Goal: Task Accomplishment & Management: Manage account settings

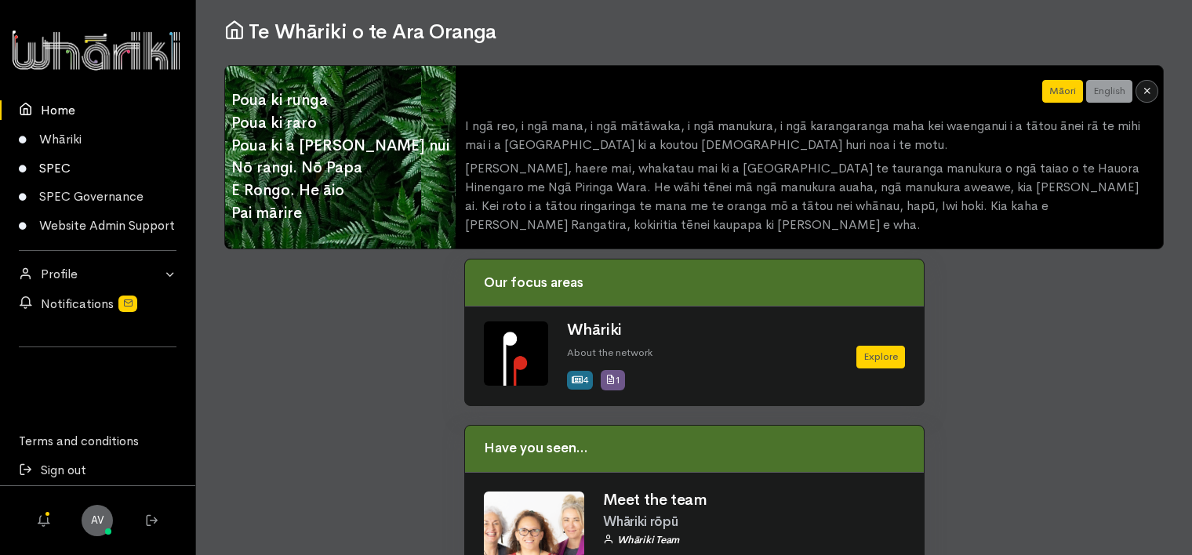
click at [53, 163] on link "SPEC" at bounding box center [97, 168] width 195 height 29
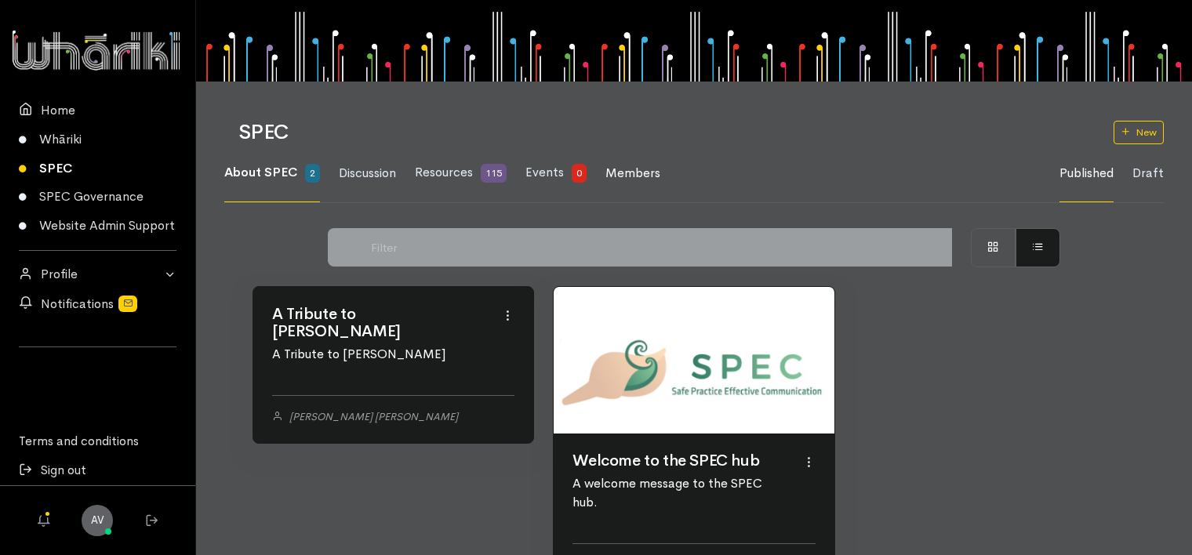
click at [646, 173] on span "Members" at bounding box center [633, 173] width 55 height 16
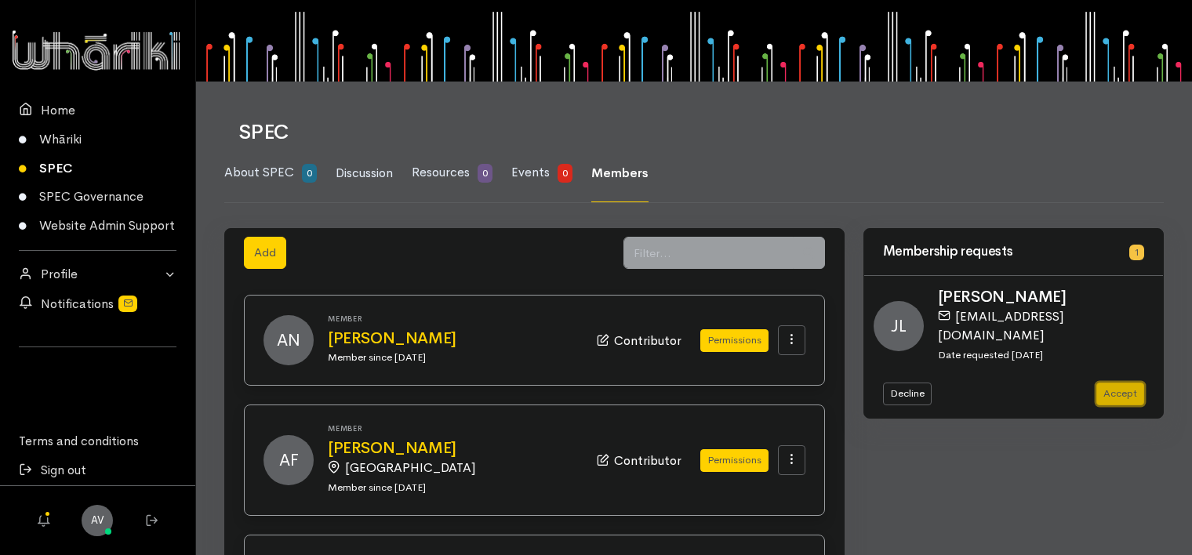
click at [1122, 383] on button "Accept" at bounding box center [1121, 394] width 48 height 23
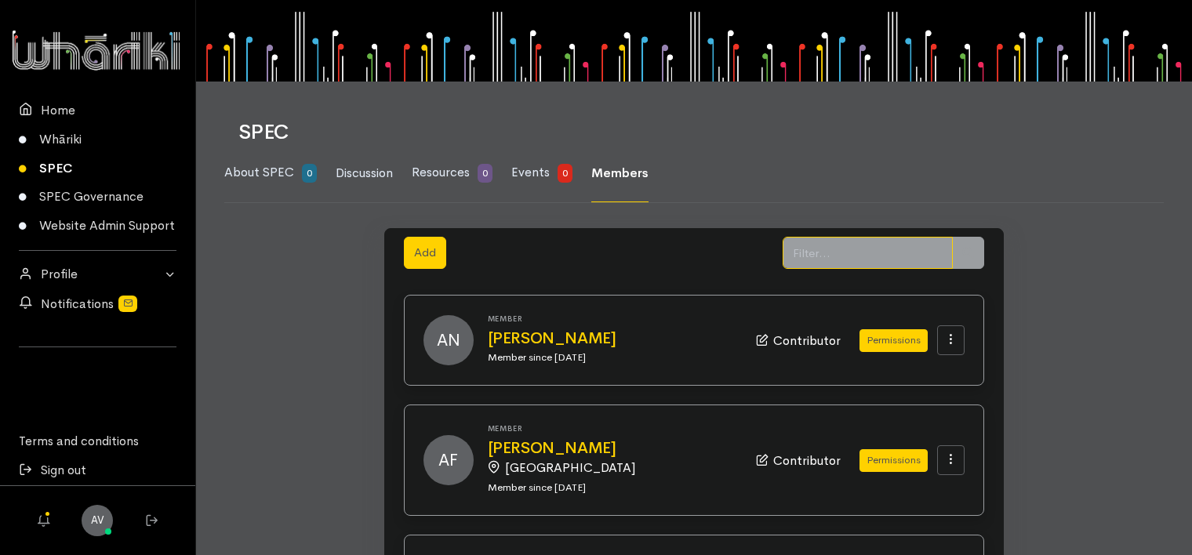
click at [852, 255] on input "text" at bounding box center [868, 253] width 170 height 32
type input "jul"
click at [969, 250] on icon at bounding box center [968, 253] width 12 height 12
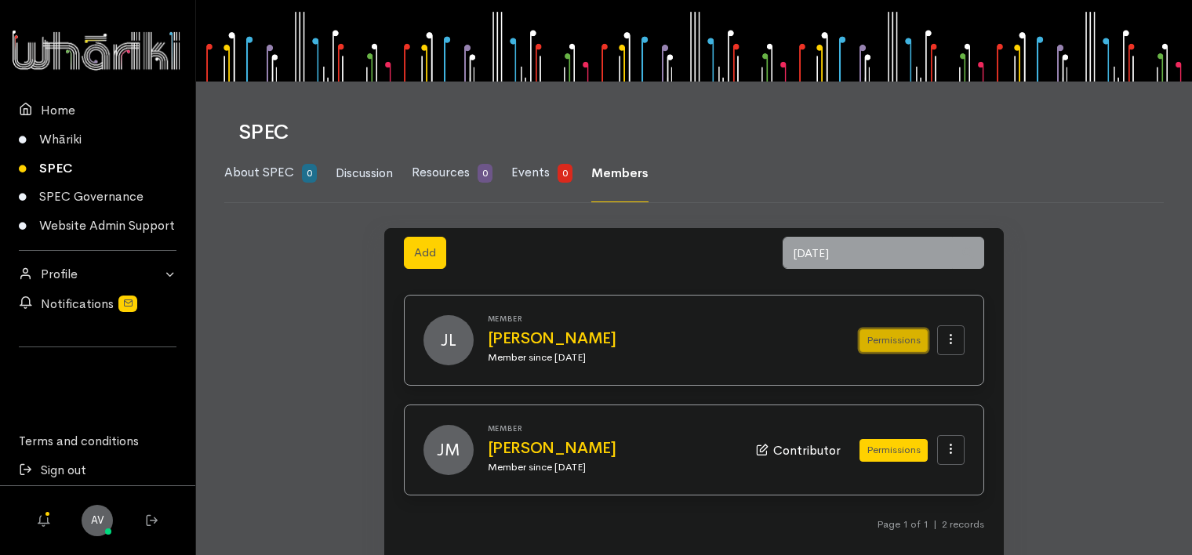
click at [888, 342] on button "Permissions" at bounding box center [894, 340] width 68 height 23
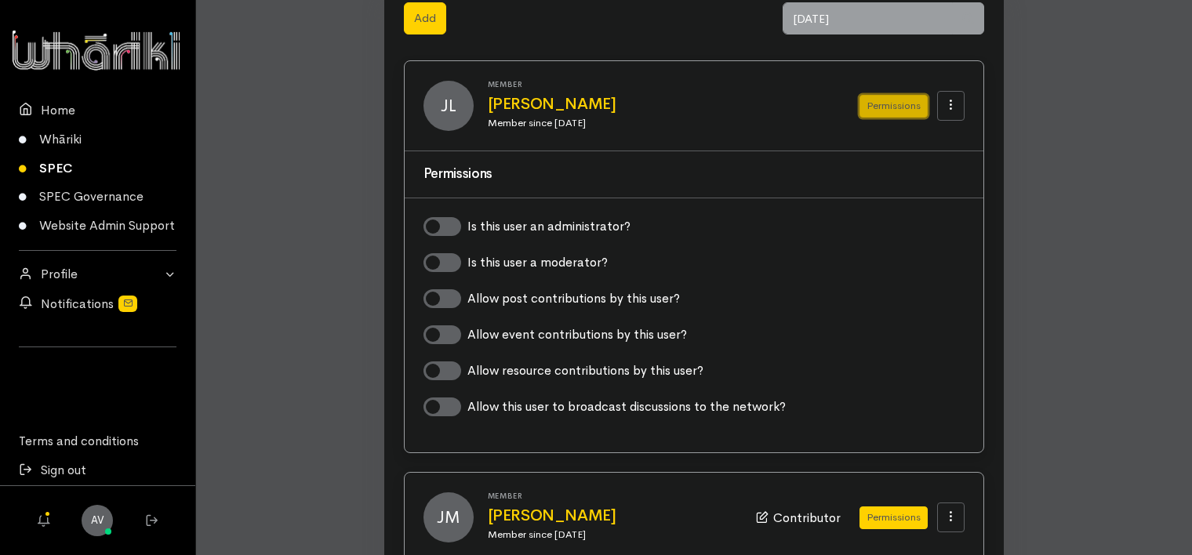
scroll to position [235, 0]
click at [467, 296] on label "Allow post contributions by this user?" at bounding box center [573, 298] width 213 height 19
click at [436, 296] on input "Allow post contributions by this user?" at bounding box center [430, 296] width 13 height 15
checkbox input "true"
click at [467, 329] on label "Allow event contributions by this user?" at bounding box center [577, 334] width 220 height 19
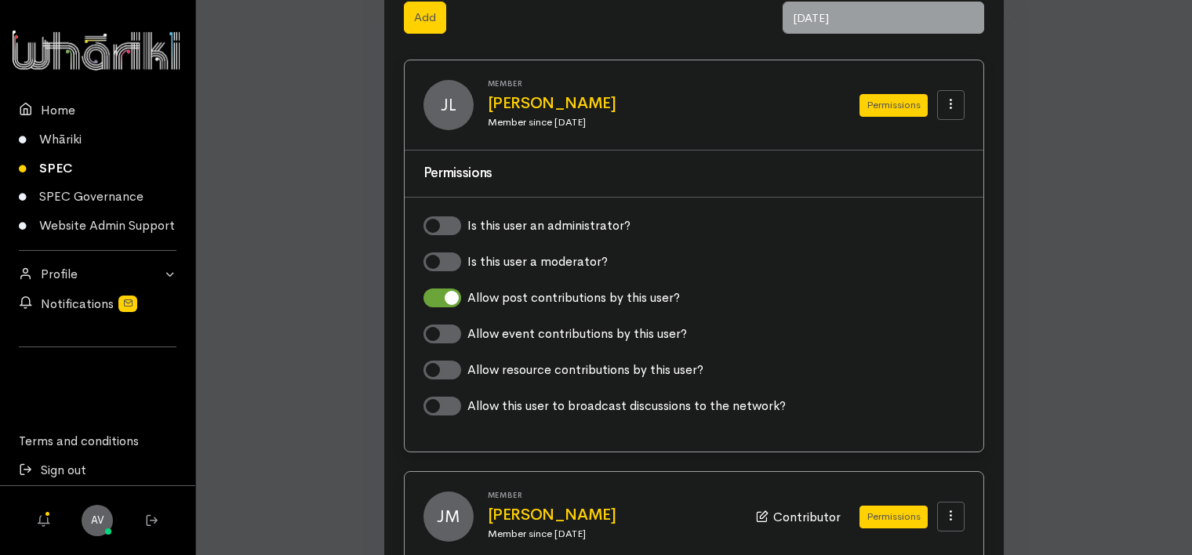
click at [436, 329] on input "Allow event contributions by this user?" at bounding box center [430, 332] width 13 height 15
checkbox input "true"
click at [467, 366] on label "Allow resource contributions by this user?" at bounding box center [585, 370] width 236 height 19
click at [436, 366] on input "Allow resource contributions by this user?" at bounding box center [430, 368] width 13 height 15
checkbox input "true"
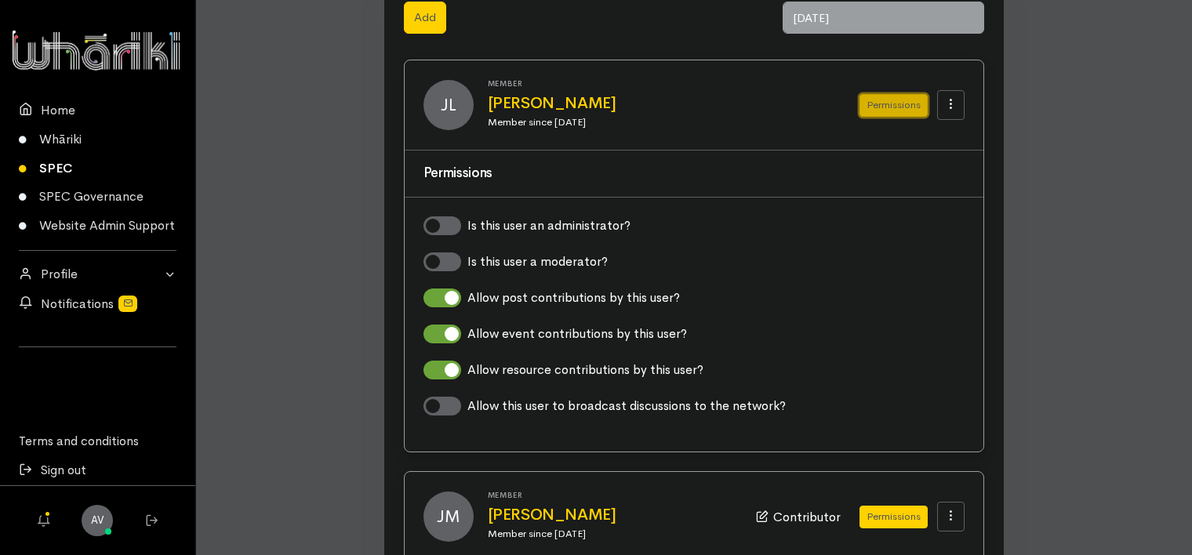
click at [893, 110] on button "Permissions" at bounding box center [894, 105] width 68 height 23
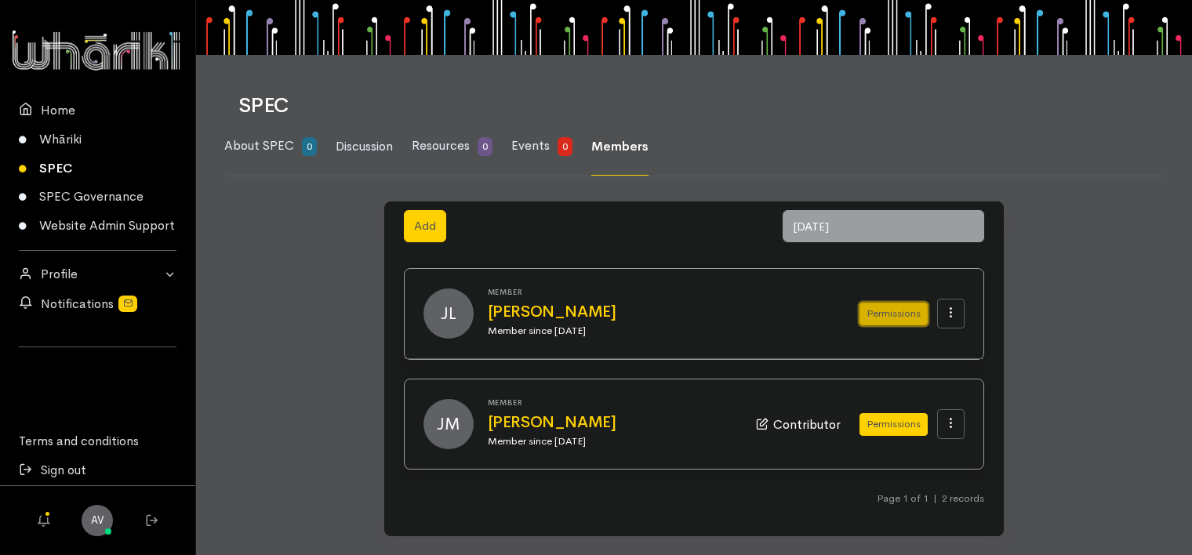
scroll to position [24, 0]
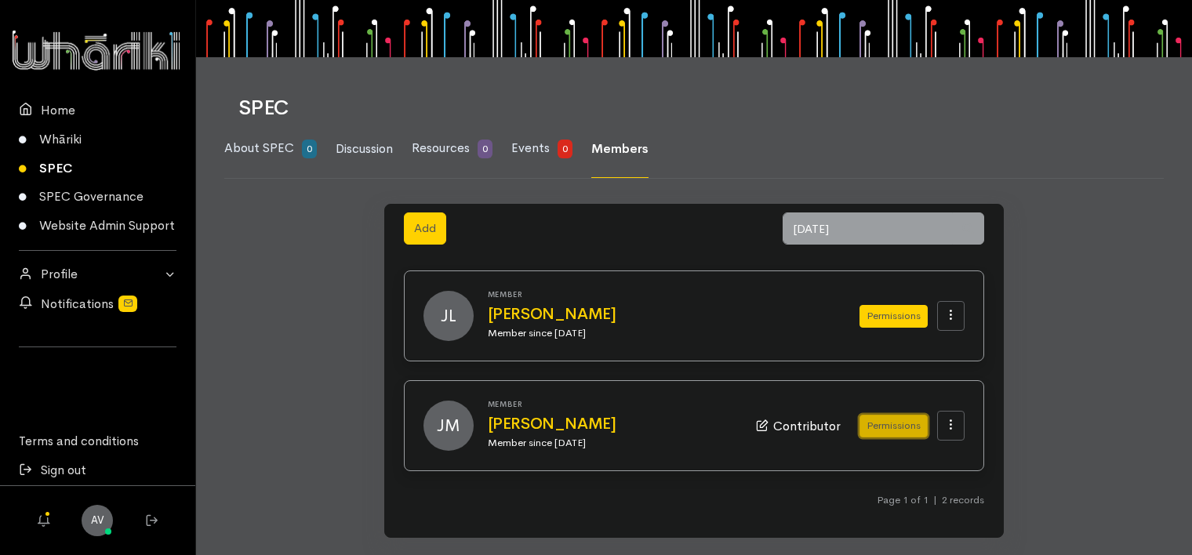
click at [891, 427] on button "Permissions" at bounding box center [894, 426] width 68 height 23
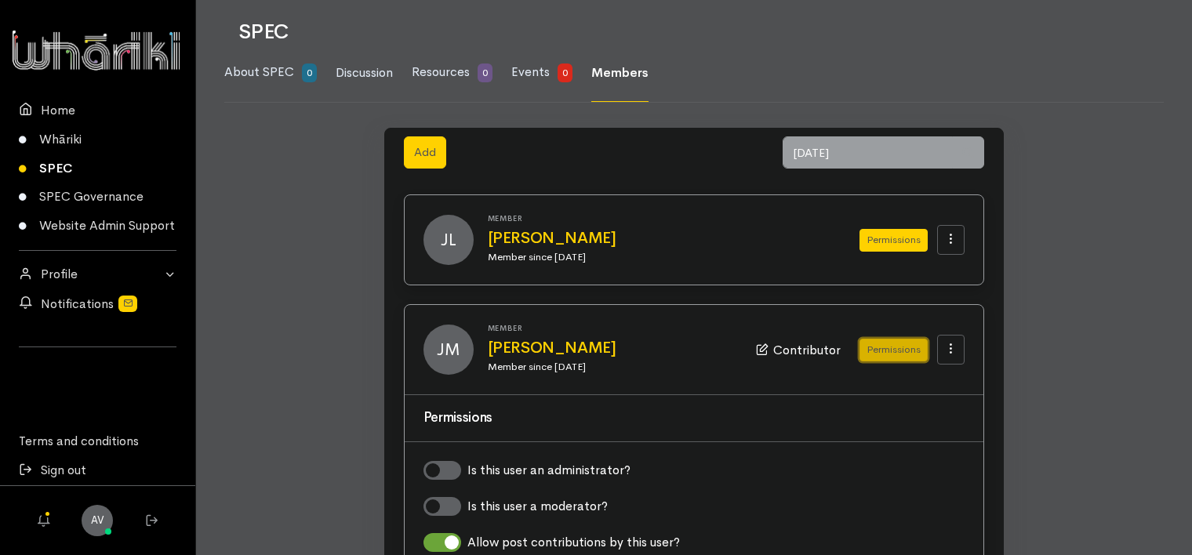
scroll to position [91, 0]
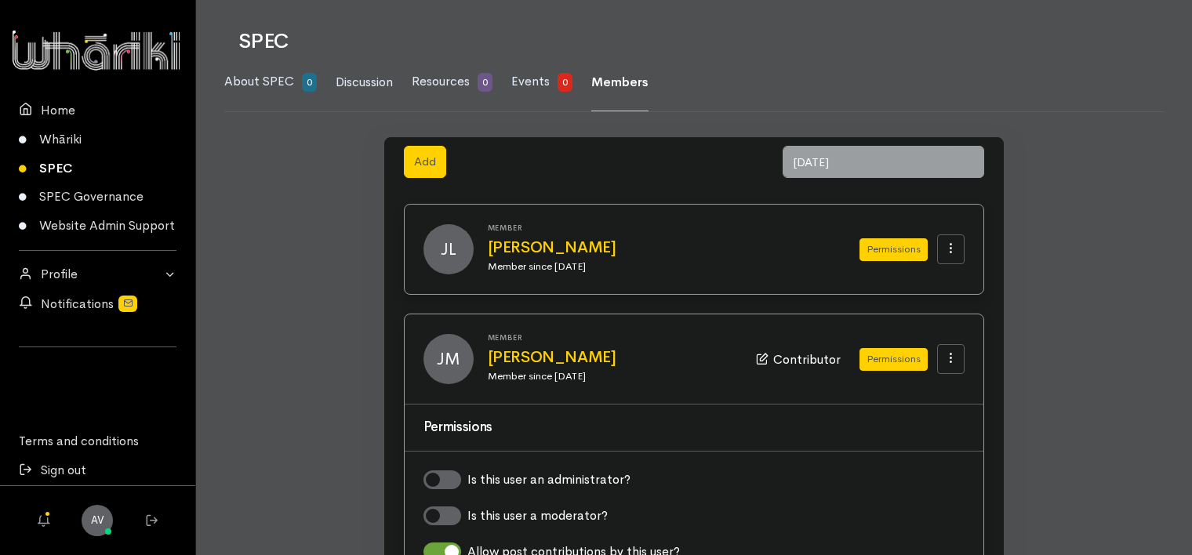
click at [667, 177] on div "Add jul" at bounding box center [694, 161] width 619 height 47
click at [537, 85] on span "Events" at bounding box center [530, 81] width 38 height 16
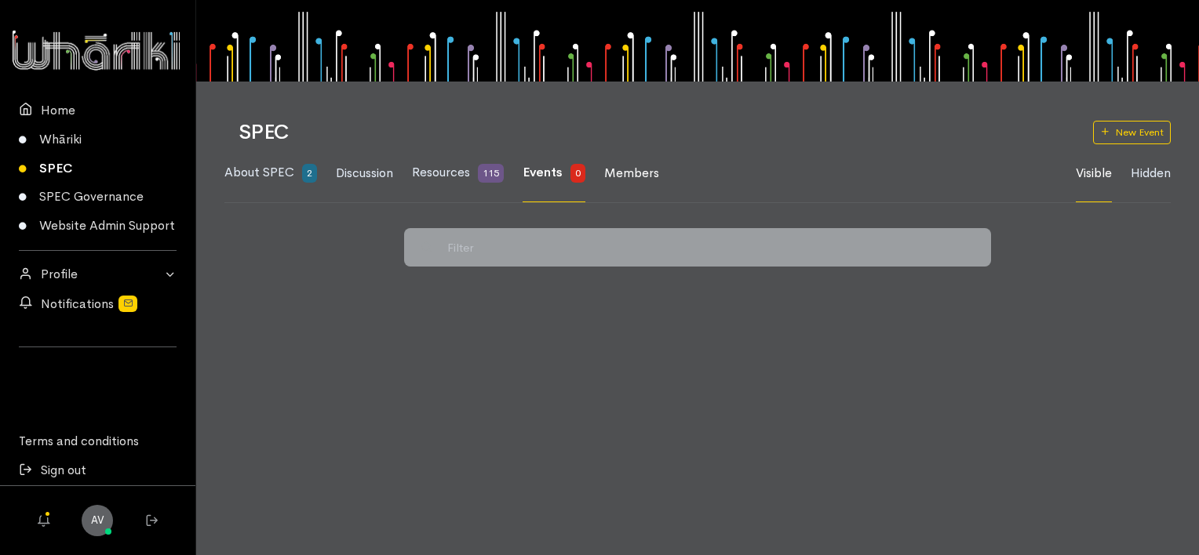
click at [636, 170] on span "Members" at bounding box center [631, 173] width 55 height 16
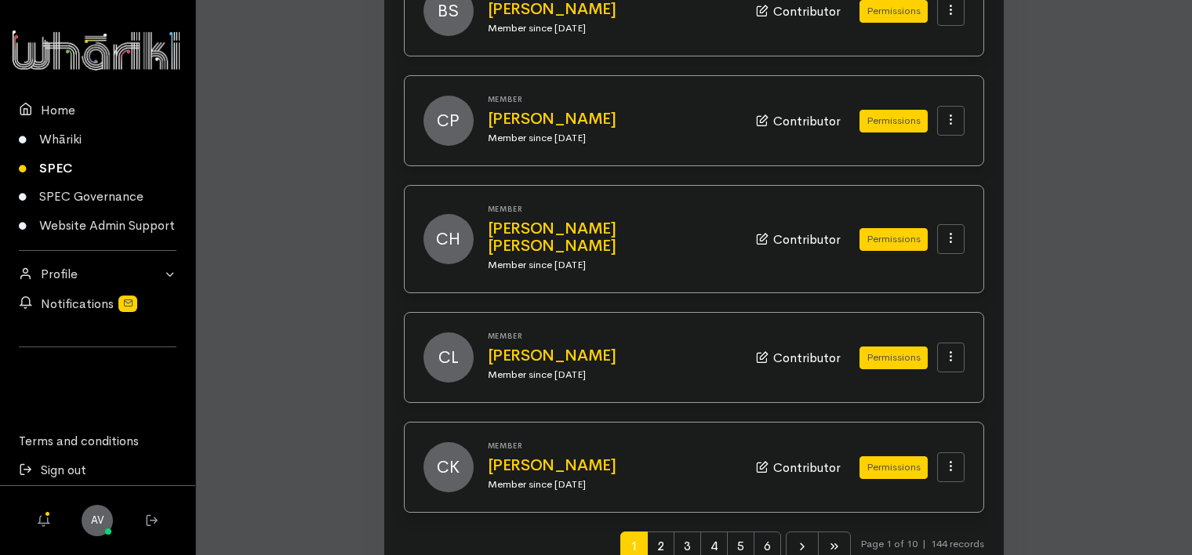
scroll to position [1588, 0]
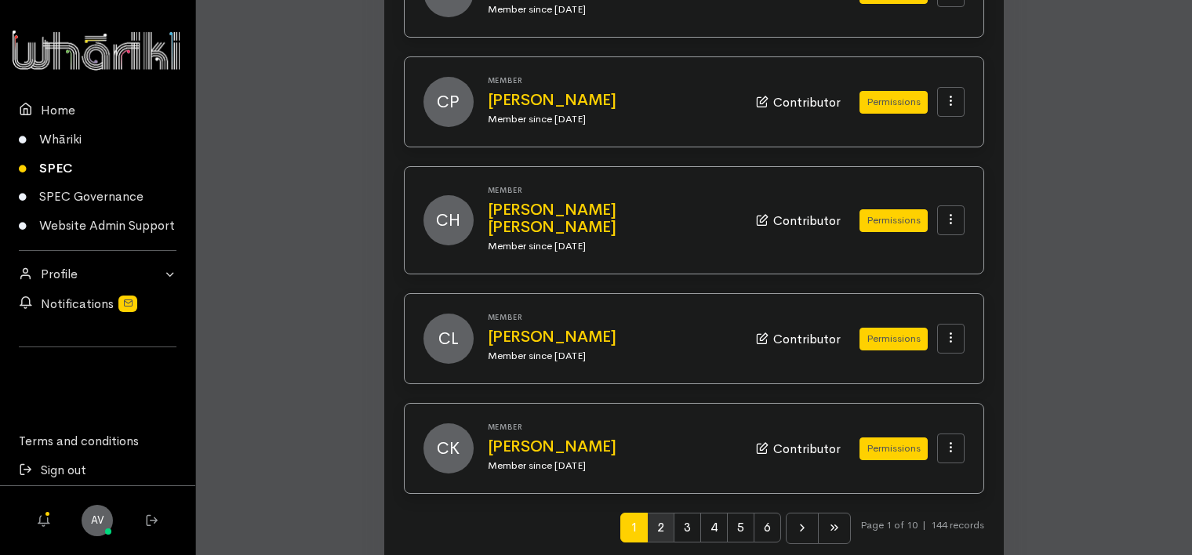
click at [660, 513] on span "2" at bounding box center [660, 528] width 27 height 30
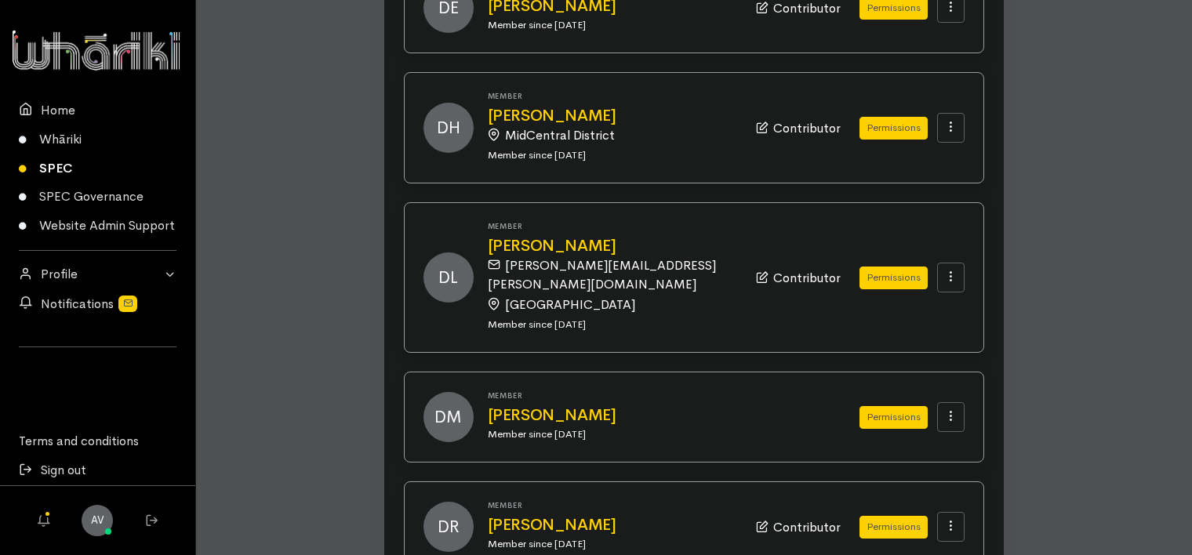
scroll to position [1647, 0]
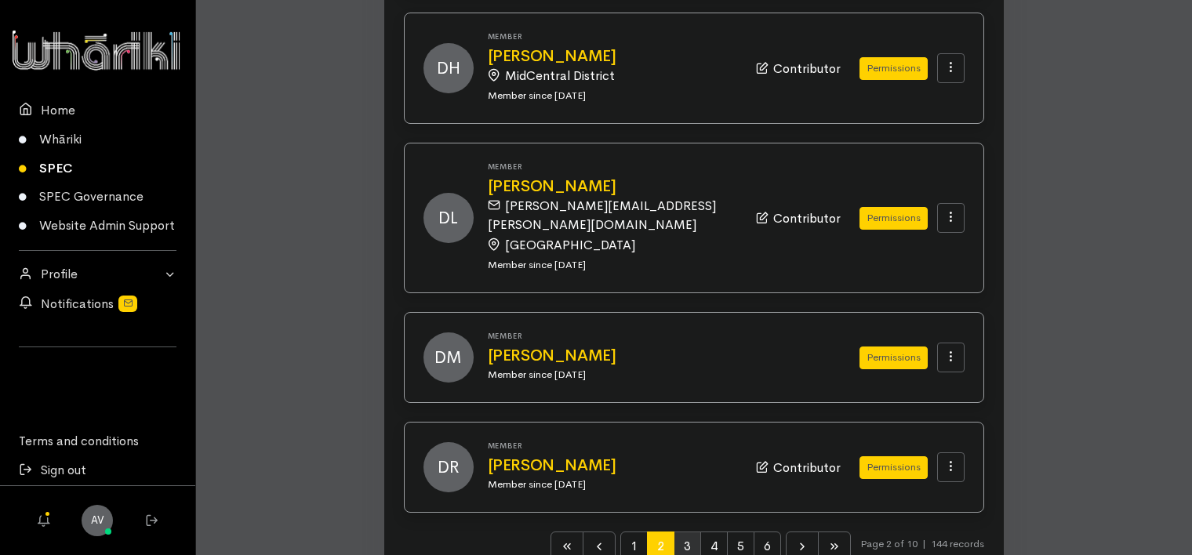
click at [686, 532] on span "3" at bounding box center [687, 547] width 27 height 30
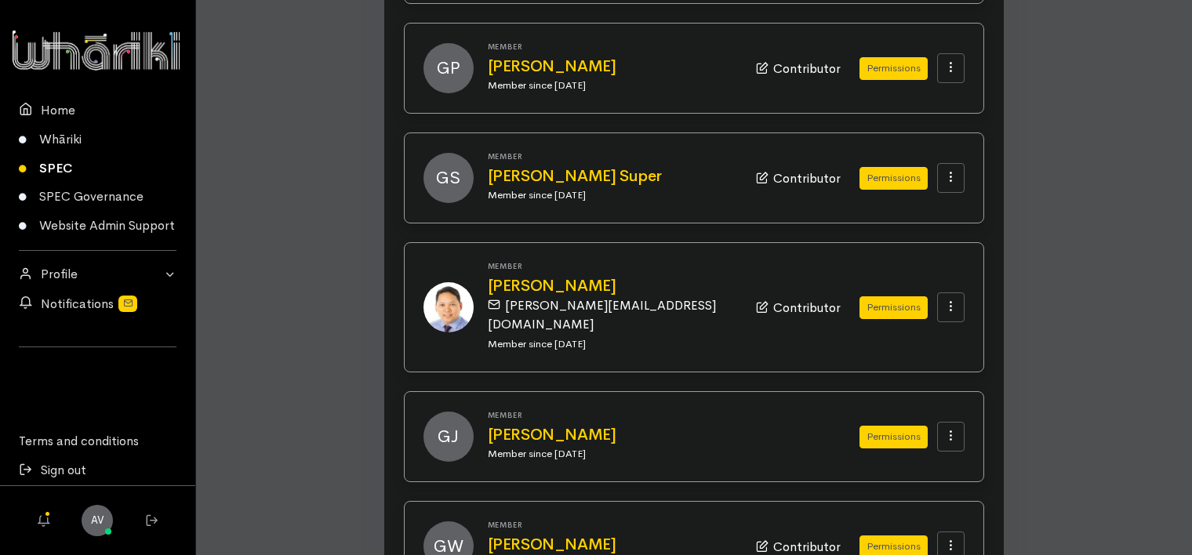
scroll to position [1546, 0]
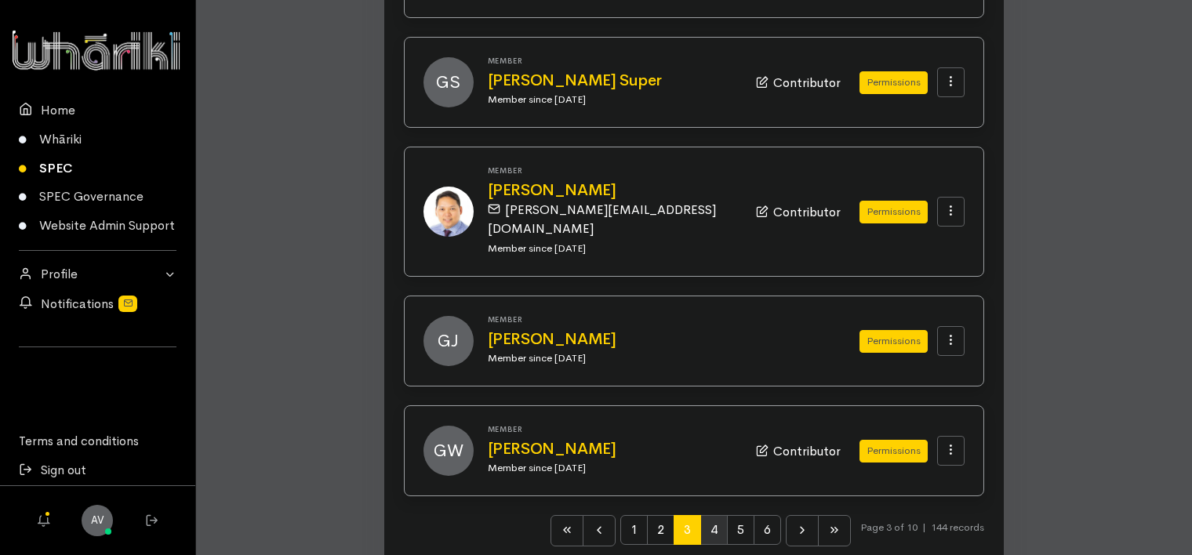
click at [706, 515] on span "4" at bounding box center [713, 530] width 27 height 30
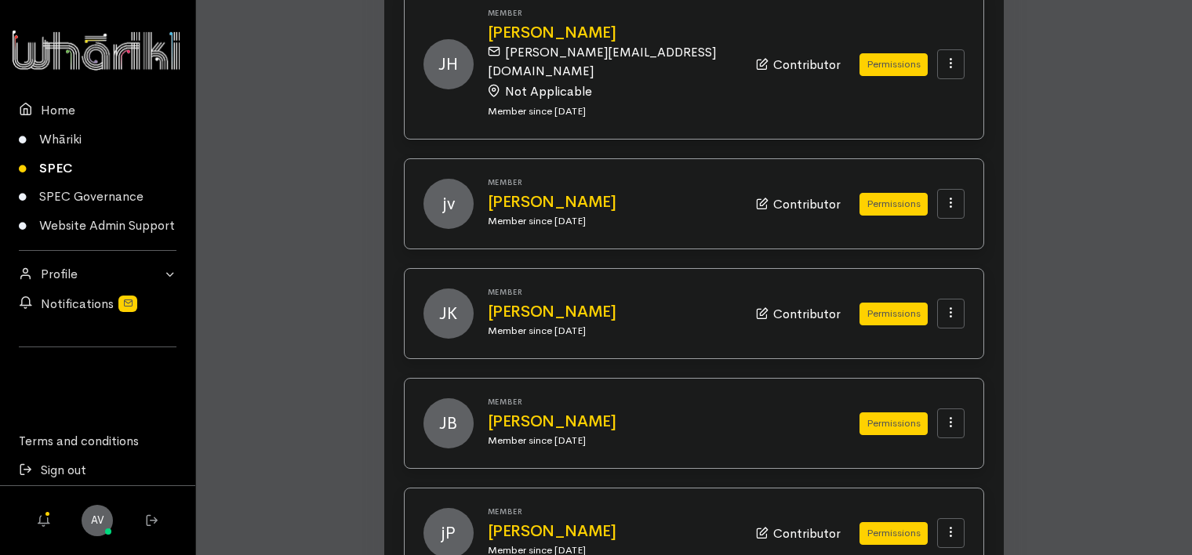
scroll to position [1628, 0]
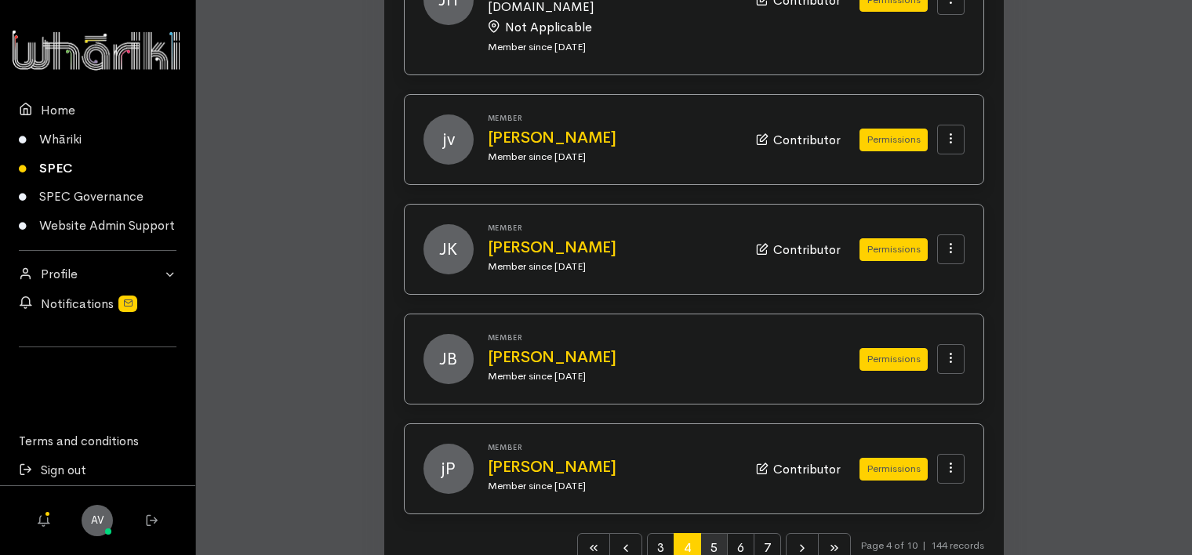
click at [704, 533] on span "5" at bounding box center [713, 548] width 27 height 30
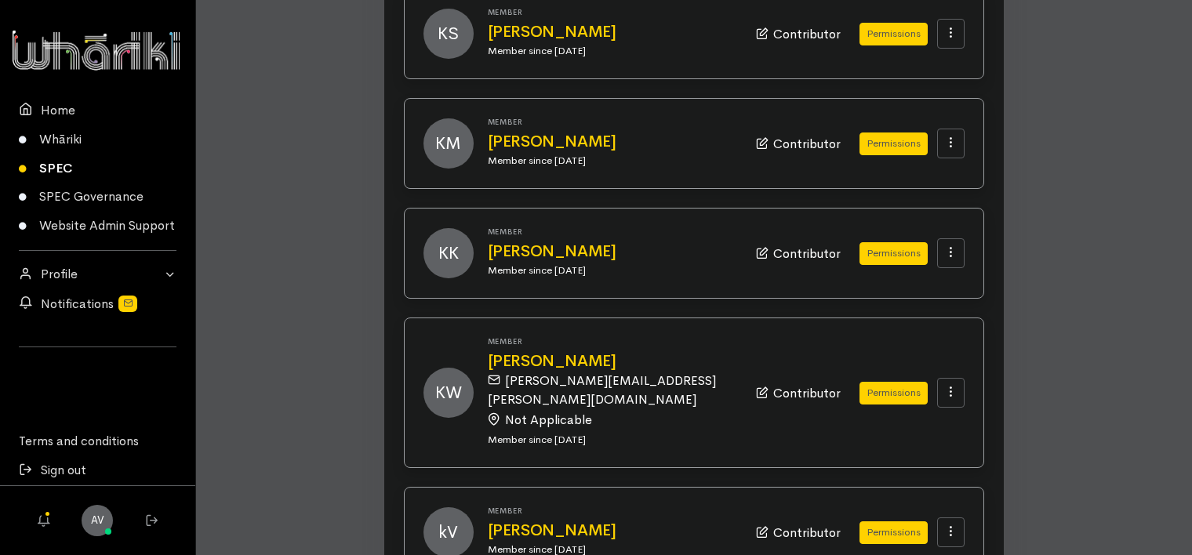
scroll to position [1566, 0]
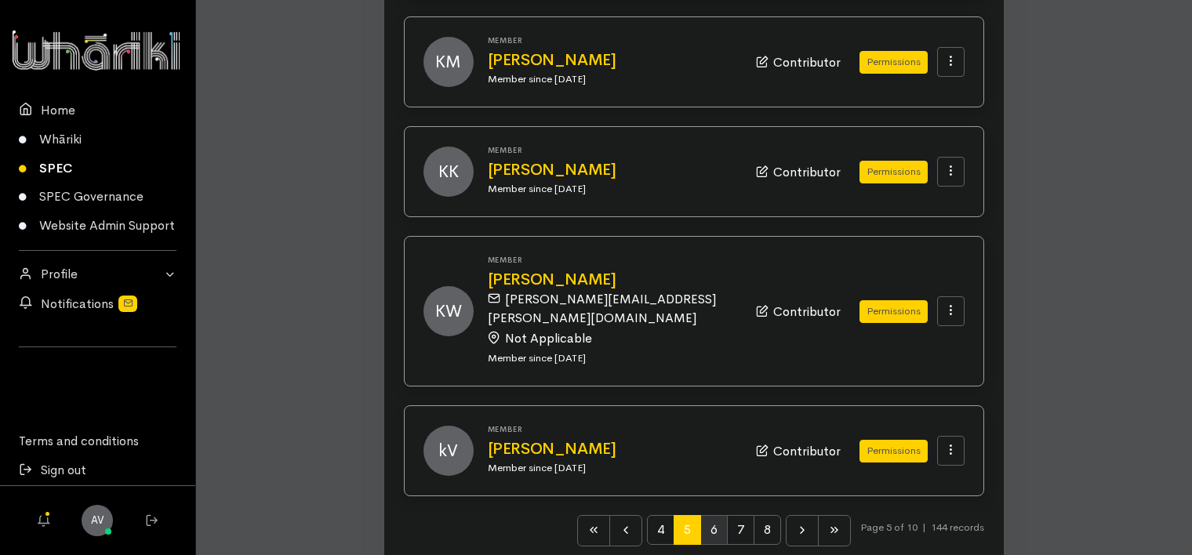
click at [710, 515] on span "6" at bounding box center [713, 530] width 27 height 30
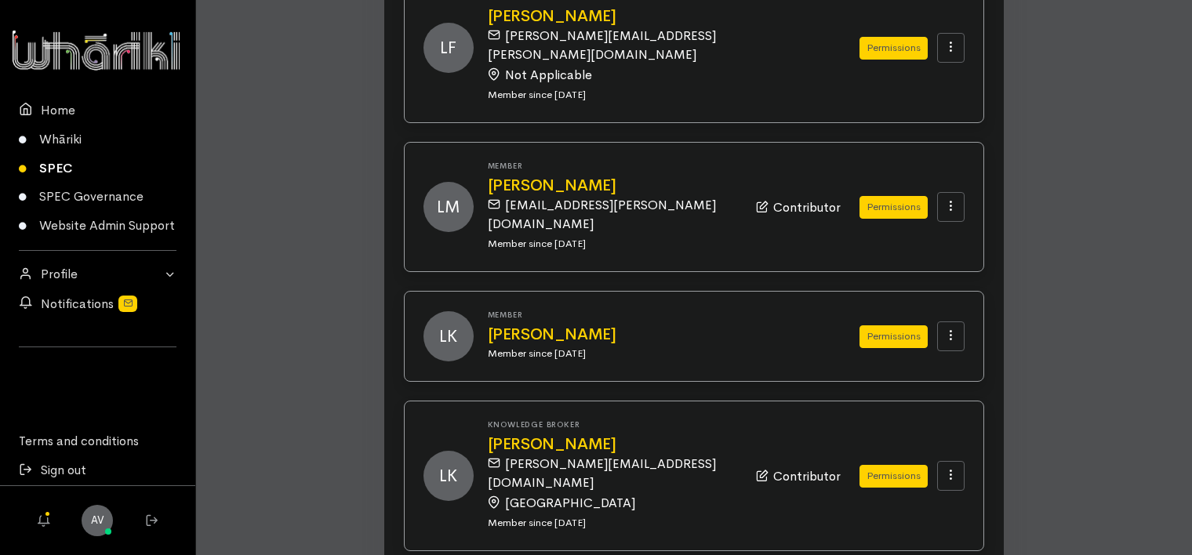
scroll to position [1017, 0]
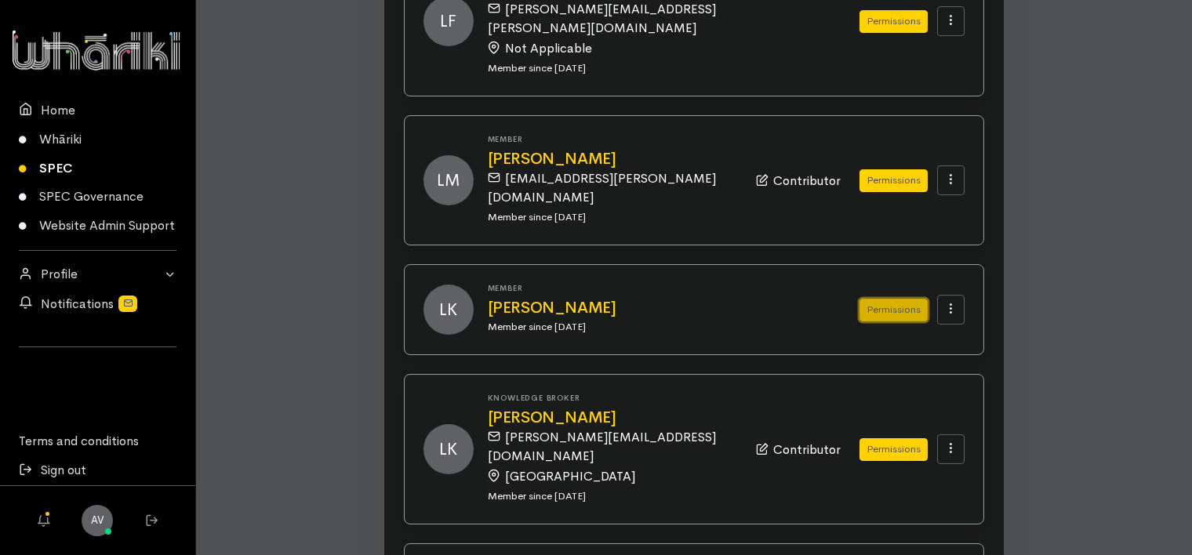
click at [884, 299] on button "Permissions" at bounding box center [894, 310] width 68 height 23
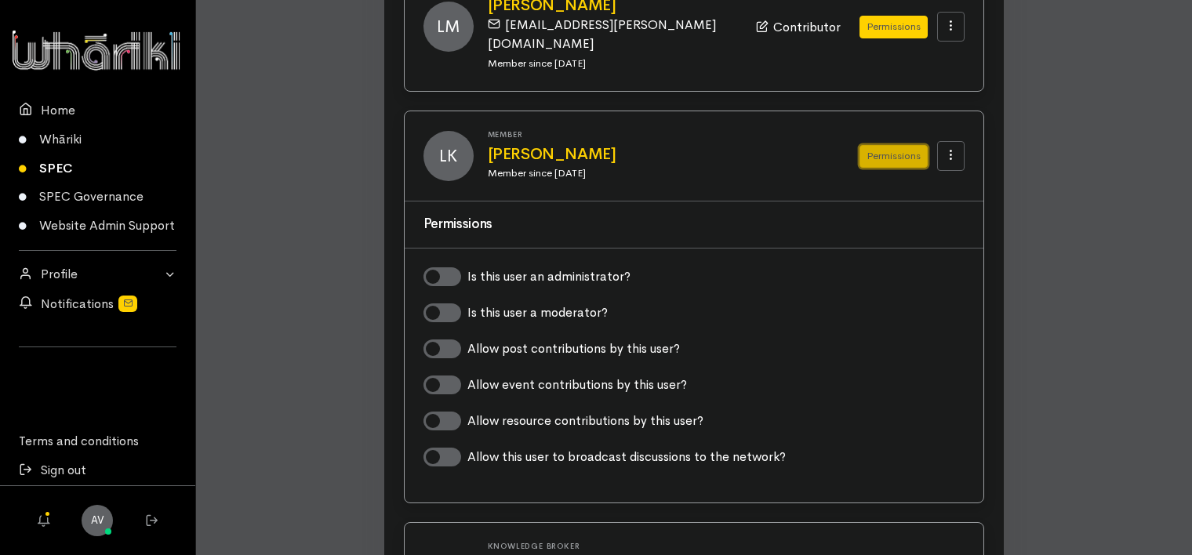
scroll to position [1174, 0]
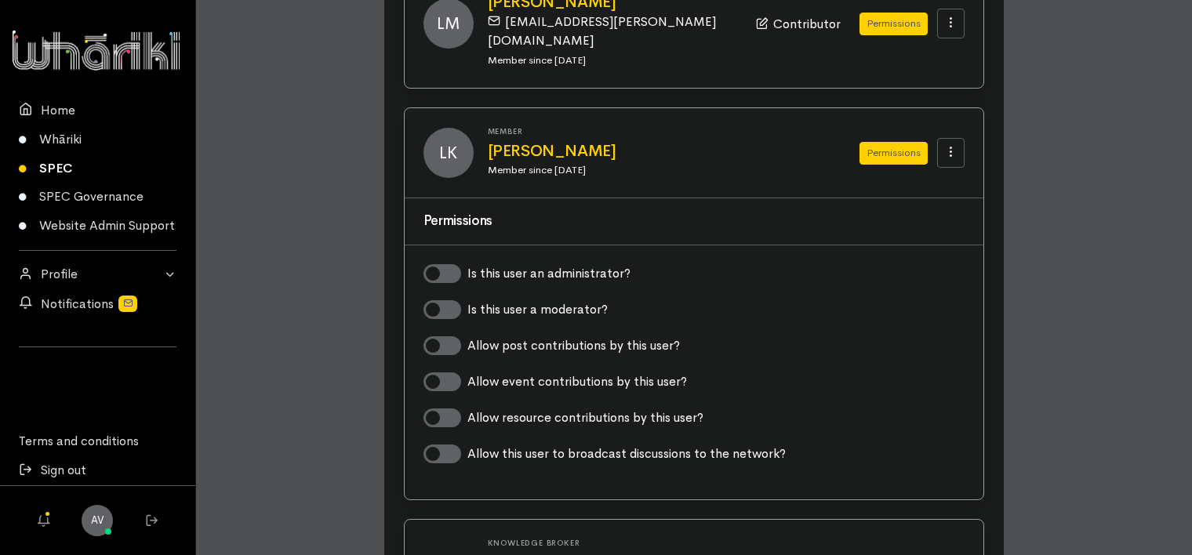
click at [467, 336] on label "Allow post contributions by this user?" at bounding box center [573, 345] width 213 height 19
click at [436, 336] on input "Allow post contributions by this user?" at bounding box center [430, 343] width 13 height 15
checkbox input "true"
click at [467, 373] on label "Allow event contributions by this user?" at bounding box center [577, 382] width 220 height 19
click at [436, 373] on input "Allow event contributions by this user?" at bounding box center [430, 380] width 13 height 15
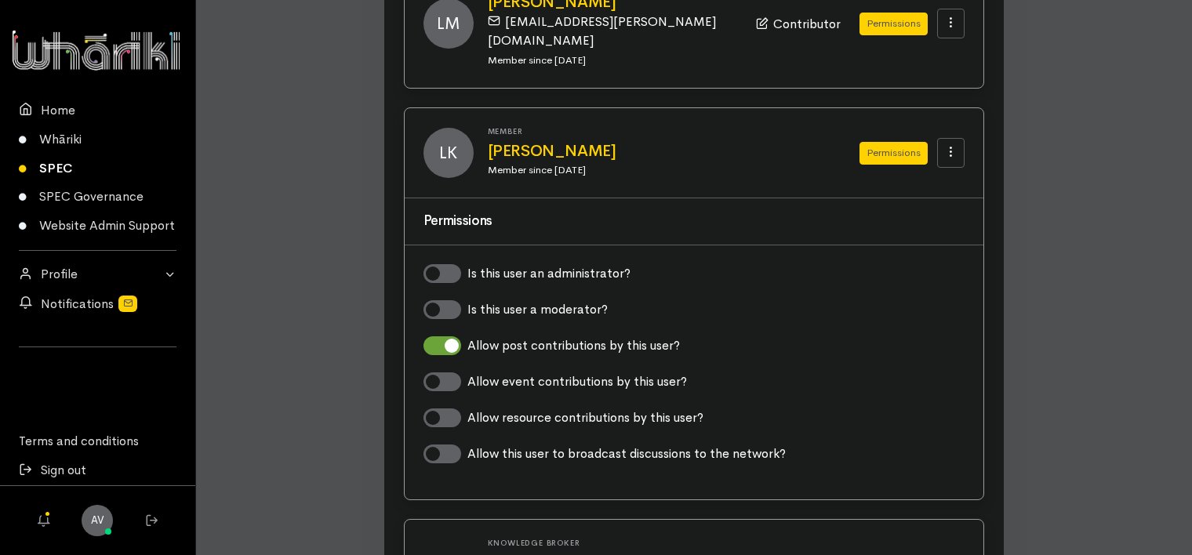
checkbox input "true"
click at [467, 409] on label "Allow resource contributions by this user?" at bounding box center [585, 418] width 236 height 19
click at [436, 409] on input "Allow resource contributions by this user?" at bounding box center [430, 416] width 13 height 15
checkbox input "true"
click at [891, 142] on button "Permissions" at bounding box center [894, 153] width 68 height 23
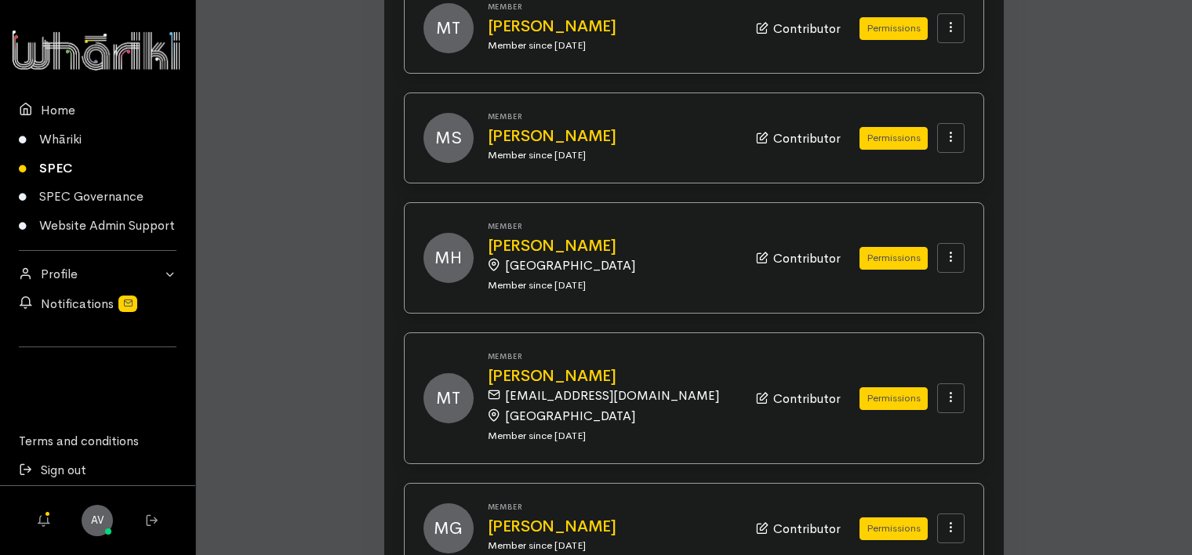
scroll to position [1712, 0]
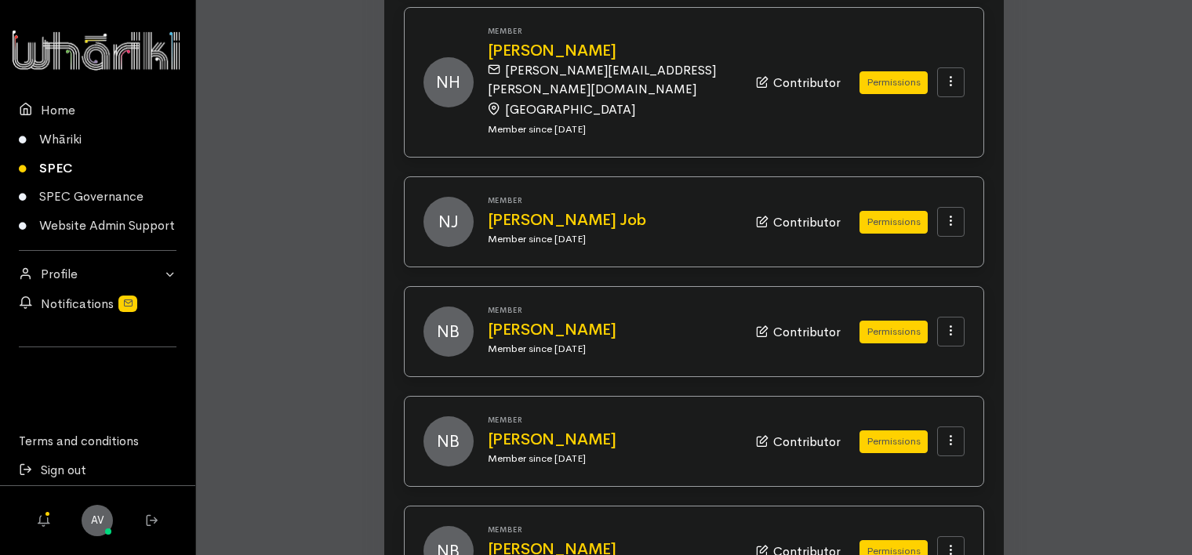
scroll to position [1608, 0]
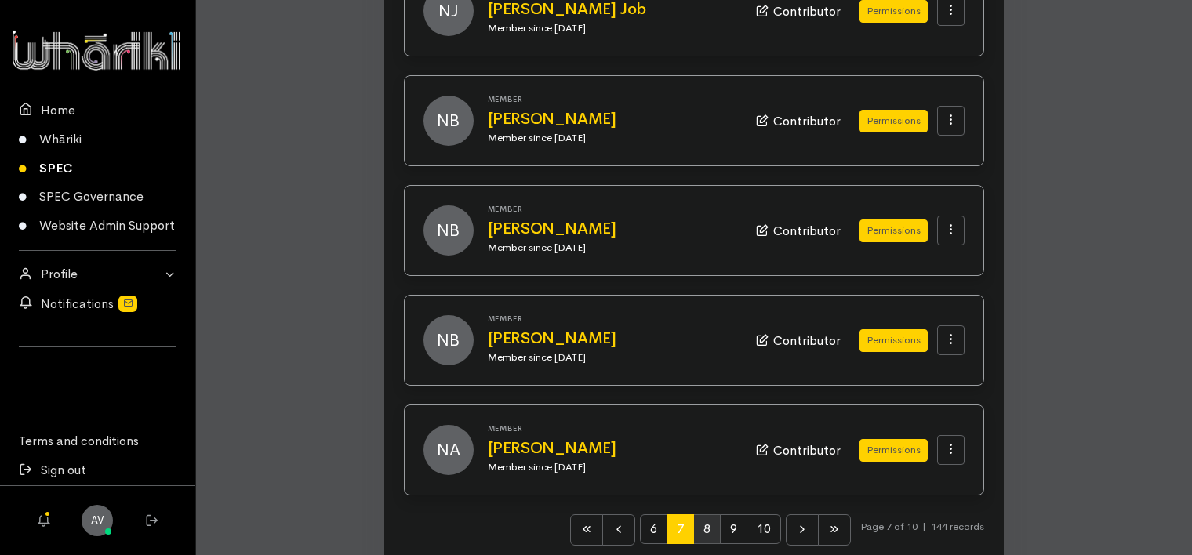
click at [703, 515] on span "8" at bounding box center [706, 530] width 27 height 30
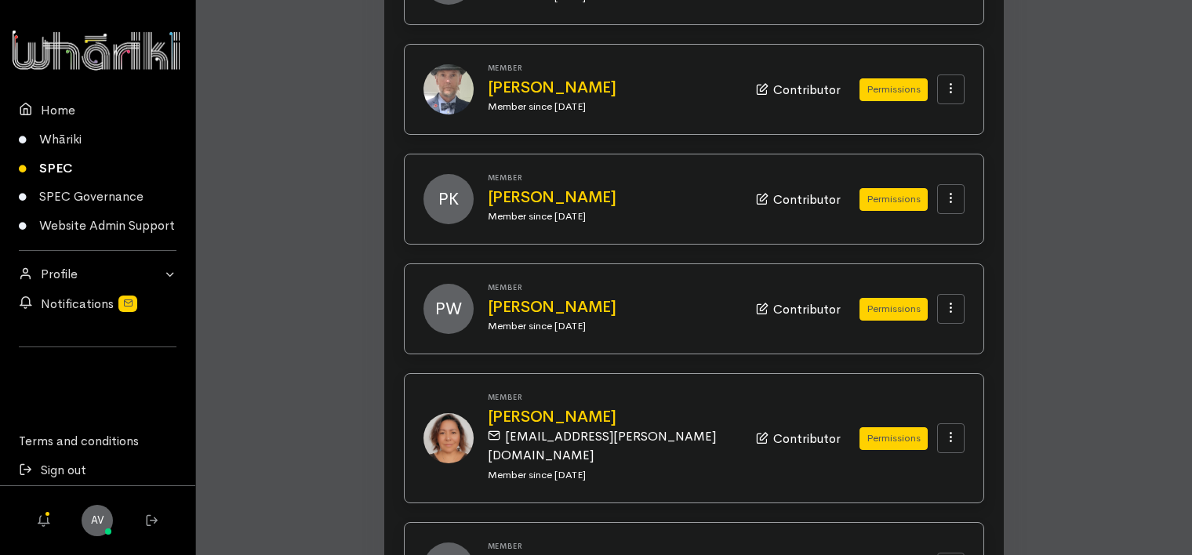
scroll to position [1627, 0]
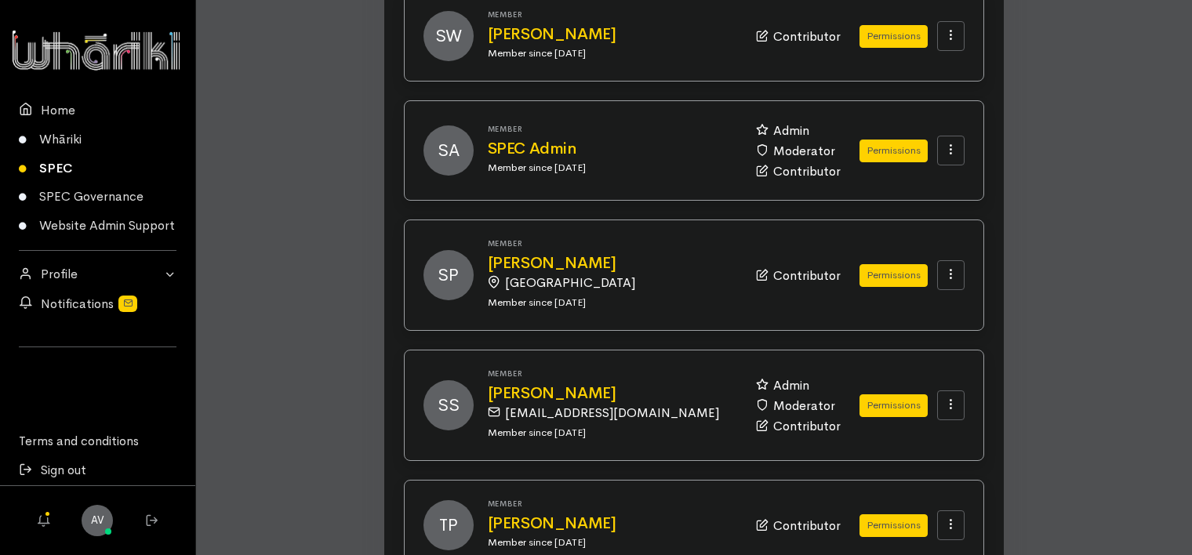
scroll to position [1660, 0]
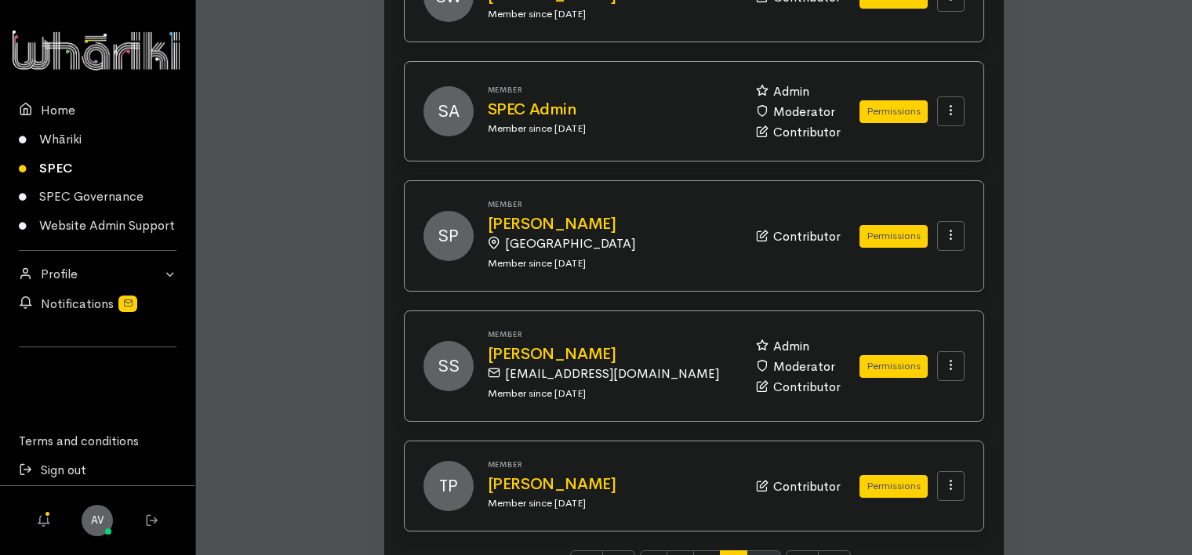
click at [760, 551] on span "10" at bounding box center [764, 566] width 35 height 30
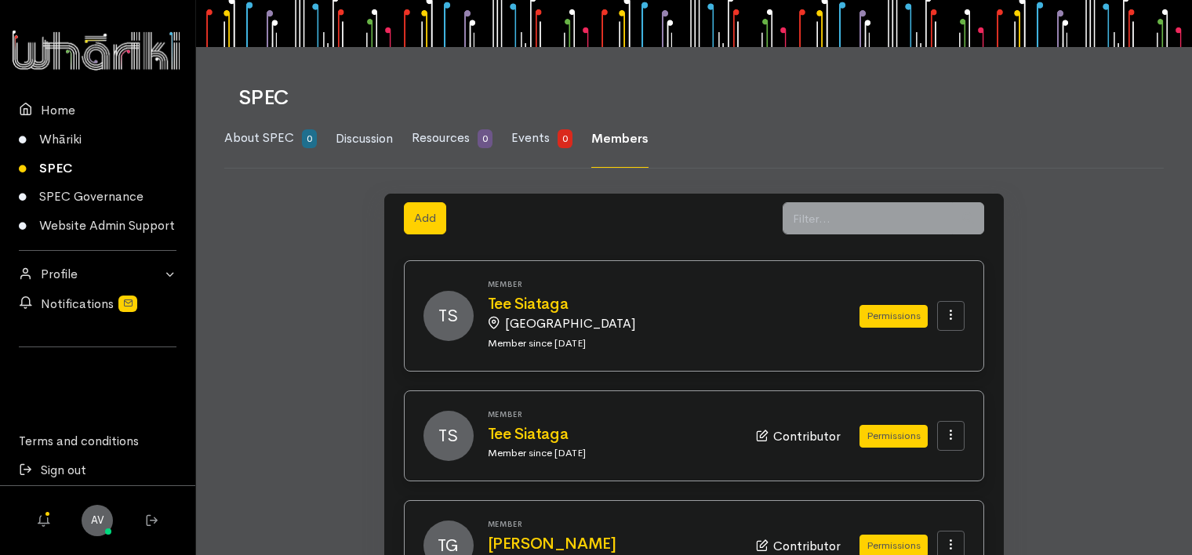
scroll to position [0, 0]
